Goal: Task Accomplishment & Management: Manage account settings

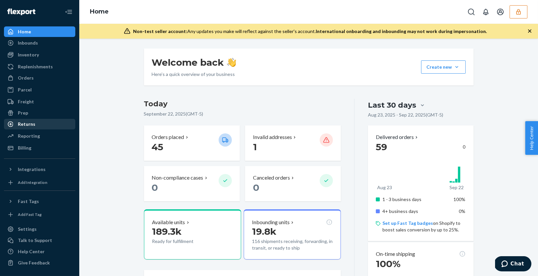
click at [23, 123] on div "Returns" at bounding box center [27, 124] width 18 height 7
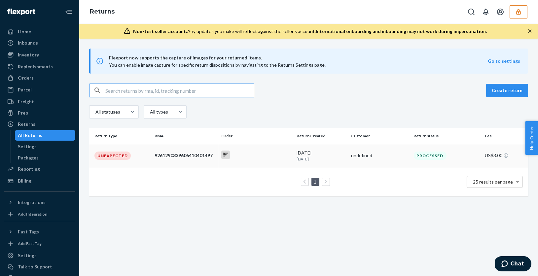
click at [175, 155] on div "9261290339606410401497" at bounding box center [186, 155] width 62 height 7
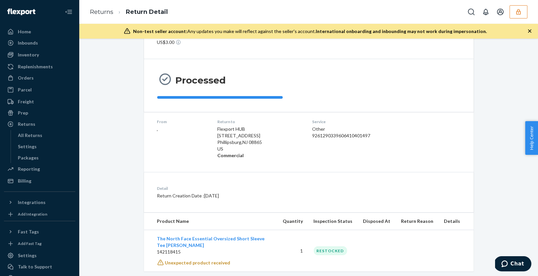
scroll to position [48, 0]
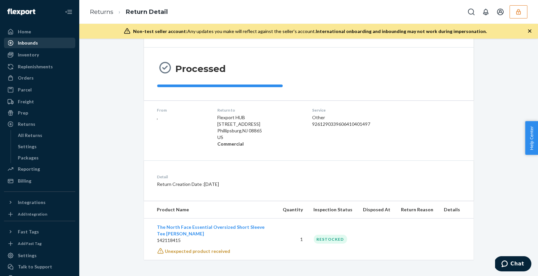
click at [35, 45] on div "Inbounds" at bounding box center [28, 43] width 20 height 7
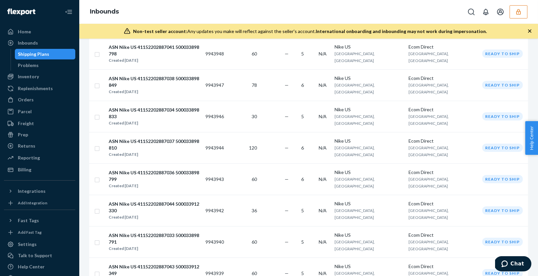
scroll to position [483, 0]
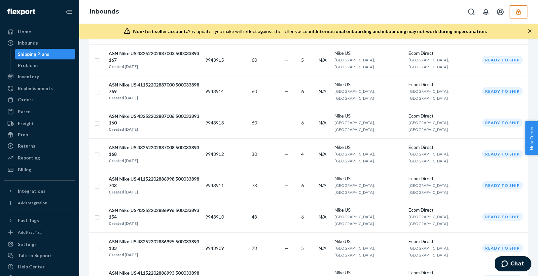
scroll to position [483, 0]
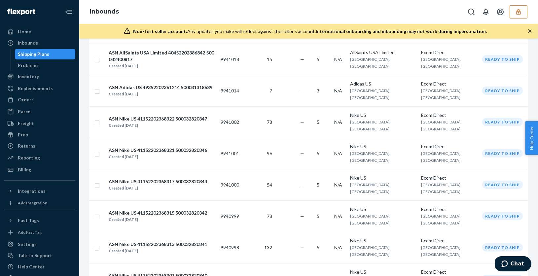
scroll to position [536, 0]
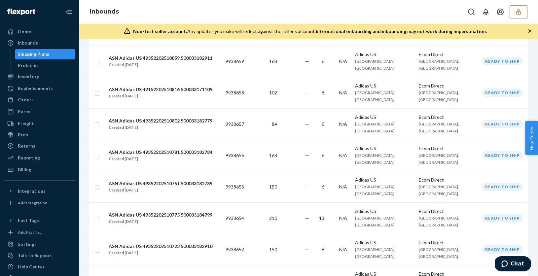
scroll to position [483, 0]
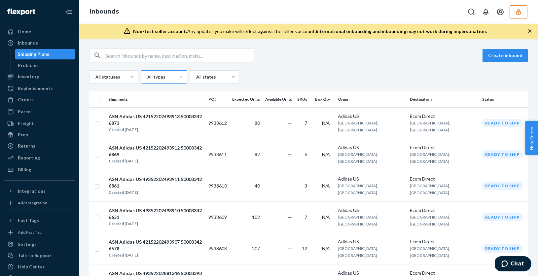
click at [175, 79] on div at bounding box center [181, 77] width 12 height 7
click at [147, 79] on input "All types" at bounding box center [147, 77] width 1 height 7
click at [214, 81] on div at bounding box center [213, 77] width 37 height 8
click at [196, 80] on input "option All states focused, 1 of 2. 2 results available. Use Up and Down to choo…" at bounding box center [195, 77] width 1 height 7
click at [159, 83] on div "All types" at bounding box center [164, 76] width 46 height 13
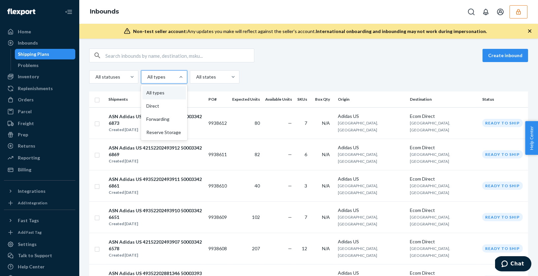
click at [147, 80] on input "option All types focused, 1 of 4. 4 results available. Use Up and Down to choos…" at bounding box center [147, 77] width 1 height 7
click at [126, 79] on div at bounding box center [132, 77] width 12 height 7
click at [95, 79] on input "All statuses" at bounding box center [95, 77] width 1 height 7
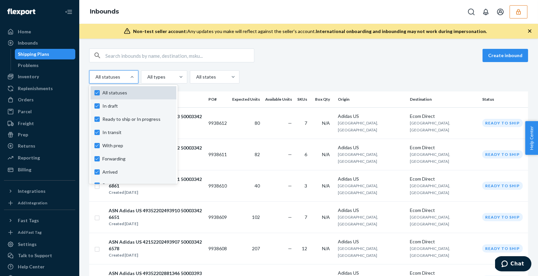
click at [121, 89] on span "All statuses" at bounding box center [137, 92] width 70 height 7
checkbox input "false"
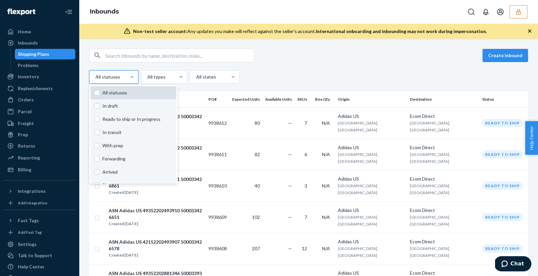
checkbox input "false"
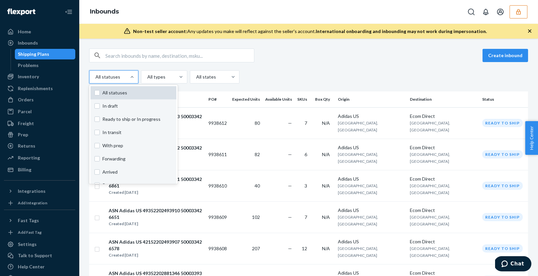
checkbox input "false"
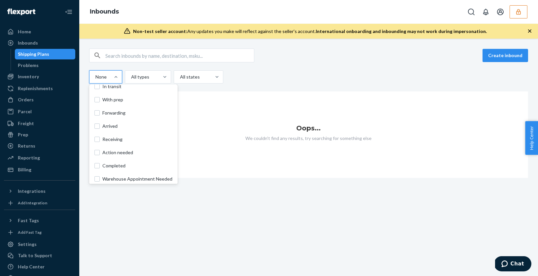
scroll to position [47, 0]
click at [113, 138] on span "Receiving" at bounding box center [137, 138] width 70 height 7
checkbox input "true"
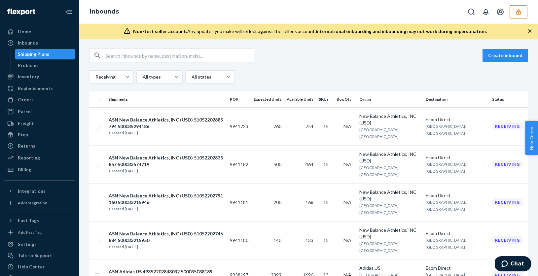
click at [293, 46] on div "Create inbound Receiving All types All states Shipments PO# Expected Units Avai…" at bounding box center [308, 157] width 459 height 237
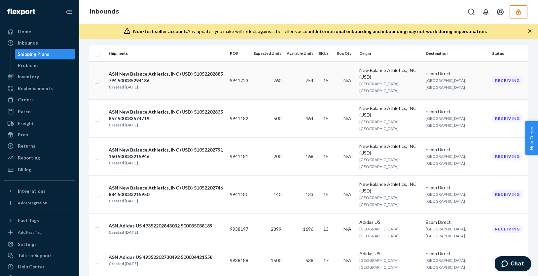
scroll to position [49, 0]
